Goal: Information Seeking & Learning: Learn about a topic

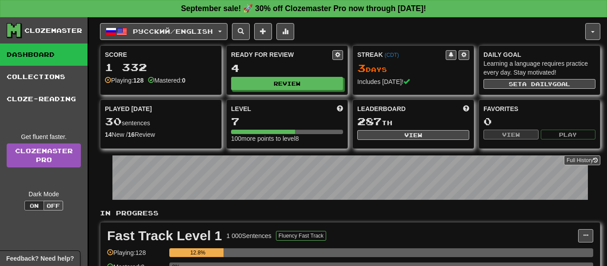
click at [269, 222] on div "Fast Track Level 1 1 000 Sentences Fluency Fast Track Manage Sentences Unpin fr…" at bounding box center [350, 268] width 501 height 92
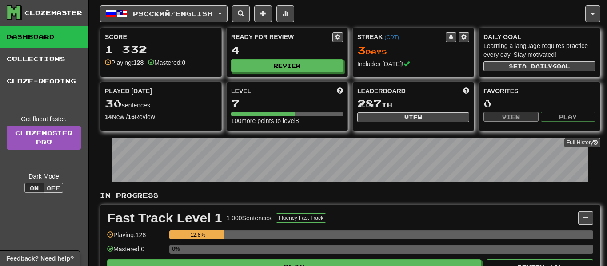
scroll to position [36, 0]
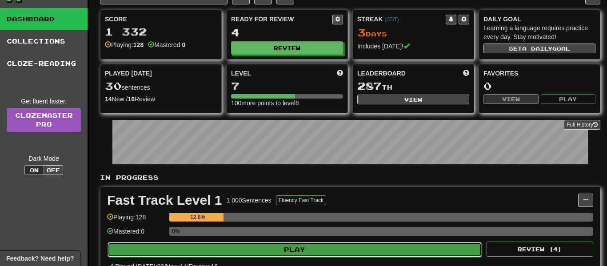
click at [262, 241] on div "Fast Track Level 1 1 000 Sentences Fluency Fast Track Manage Sentences Unpin fr…" at bounding box center [350, 232] width 500 height 91
click at [260, 248] on button "Play" at bounding box center [295, 249] width 374 height 15
select select "**"
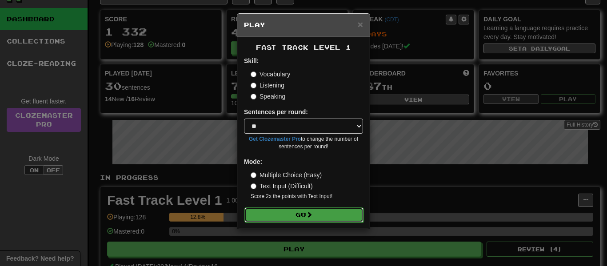
click at [269, 217] on button "Go" at bounding box center [304, 215] width 119 height 15
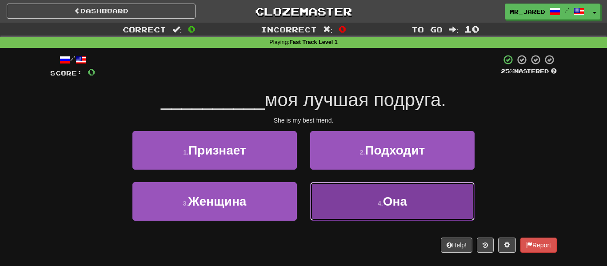
click at [325, 212] on button "4 . Она" at bounding box center [392, 201] width 165 height 39
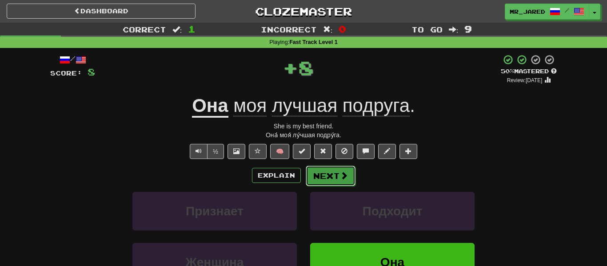
click at [326, 179] on button "Next" at bounding box center [331, 176] width 50 height 20
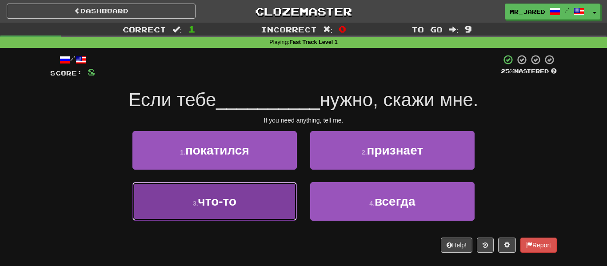
click at [273, 202] on button "3 . что-то" at bounding box center [215, 201] width 165 height 39
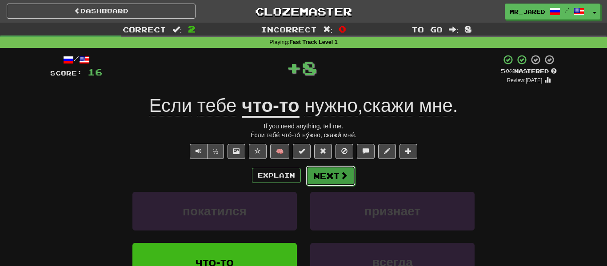
click at [317, 177] on button "Next" at bounding box center [331, 176] width 50 height 20
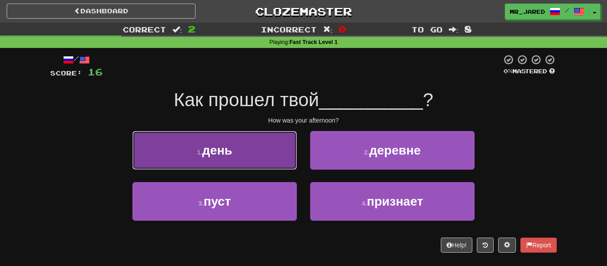
click at [286, 161] on button "1 . день" at bounding box center [215, 150] width 165 height 39
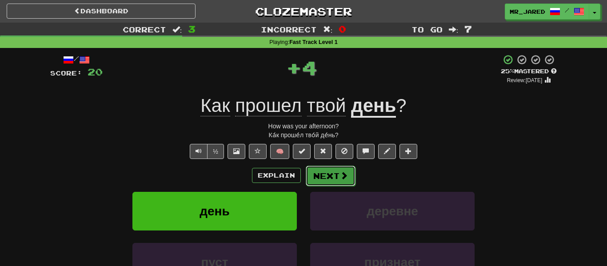
click at [322, 172] on button "Next" at bounding box center [331, 176] width 50 height 20
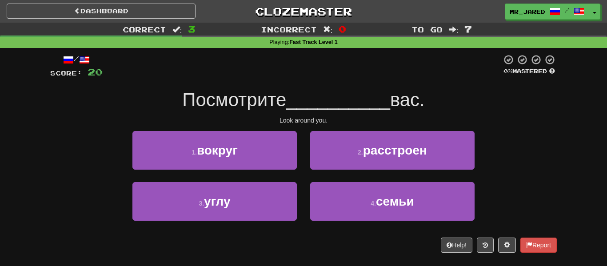
click at [294, 170] on div "1 . вокруг" at bounding box center [215, 156] width 178 height 51
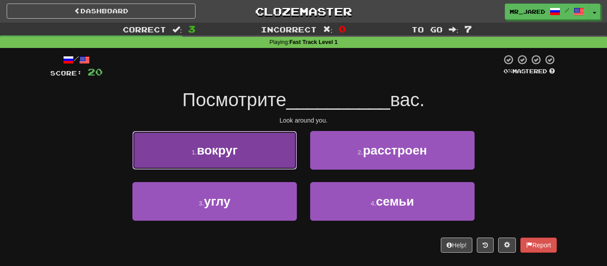
click at [289, 165] on button "1 . вокруг" at bounding box center [215, 150] width 165 height 39
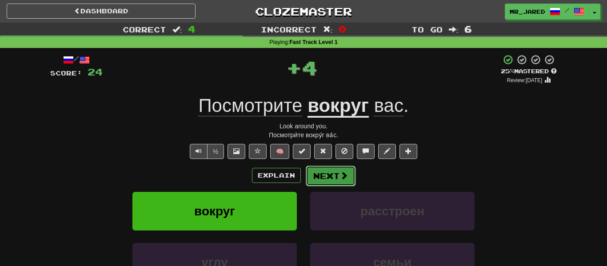
click at [318, 177] on button "Next" at bounding box center [331, 176] width 50 height 20
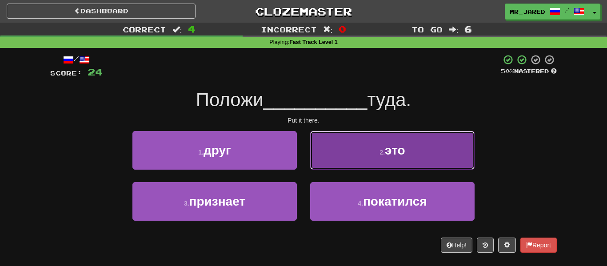
click at [325, 157] on button "2 . это" at bounding box center [392, 150] width 165 height 39
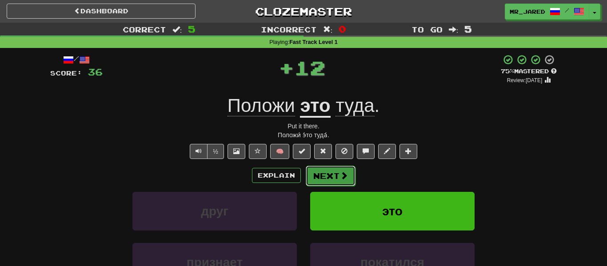
click at [325, 172] on button "Next" at bounding box center [331, 176] width 50 height 20
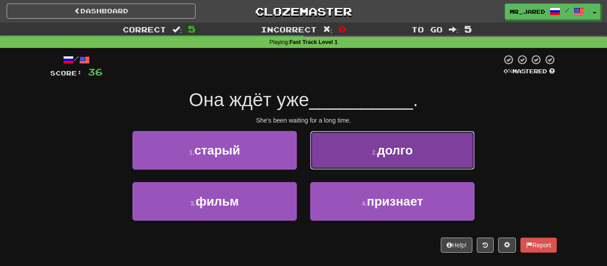
click at [349, 152] on button "2 . долго" at bounding box center [392, 150] width 165 height 39
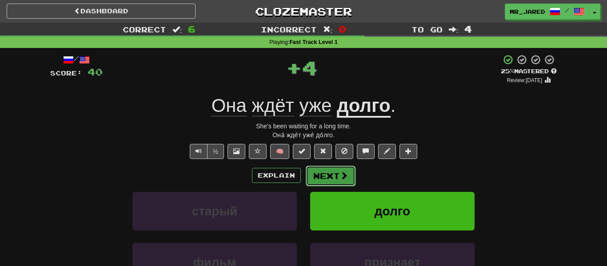
click at [333, 172] on button "Next" at bounding box center [331, 176] width 50 height 20
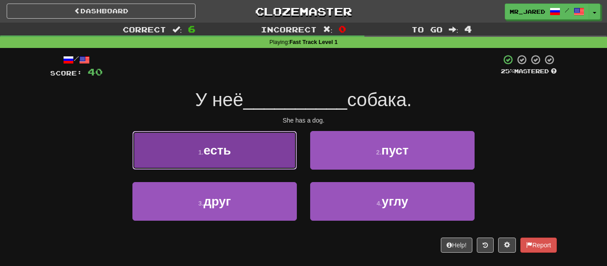
click at [293, 166] on button "1 . есть" at bounding box center [215, 150] width 165 height 39
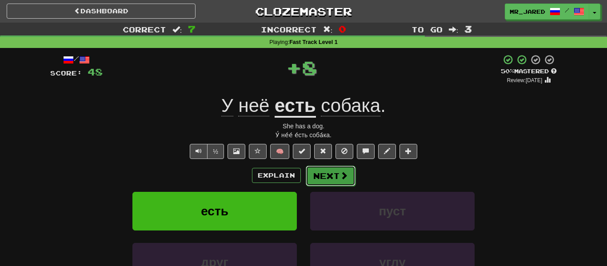
click at [317, 175] on button "Next" at bounding box center [331, 176] width 50 height 20
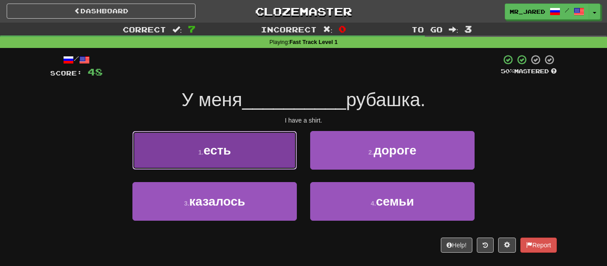
click at [288, 169] on button "1 . есть" at bounding box center [215, 150] width 165 height 39
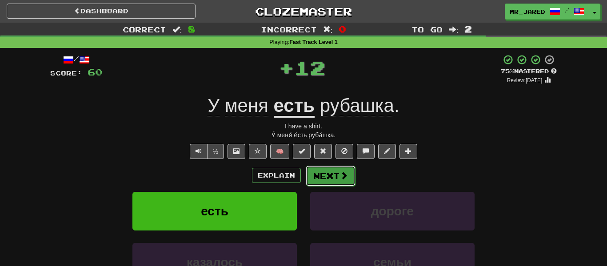
click at [321, 181] on button "Next" at bounding box center [331, 176] width 50 height 20
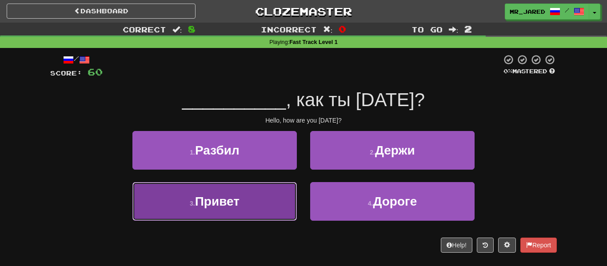
click at [280, 198] on button "3 . Привет" at bounding box center [215, 201] width 165 height 39
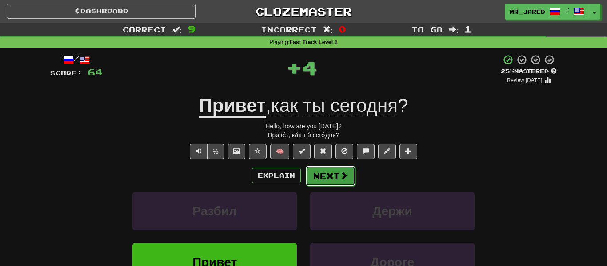
click at [330, 178] on button "Next" at bounding box center [331, 176] width 50 height 20
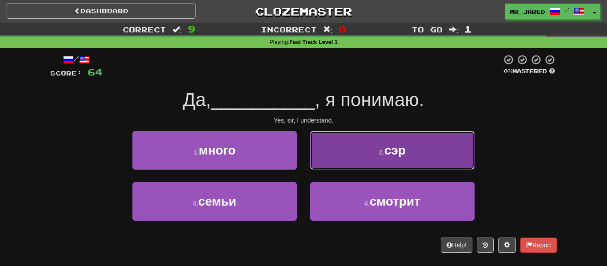
click at [330, 162] on button "2 . сэр" at bounding box center [392, 150] width 165 height 39
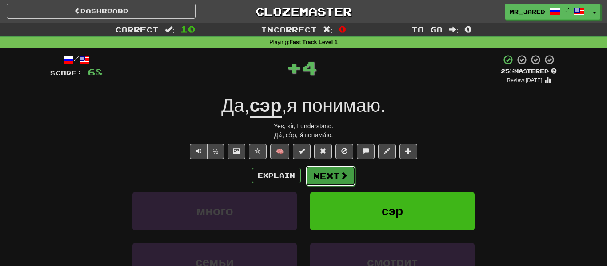
click at [325, 174] on button "Next" at bounding box center [331, 176] width 50 height 20
